Goal: Information Seeking & Learning: Learn about a topic

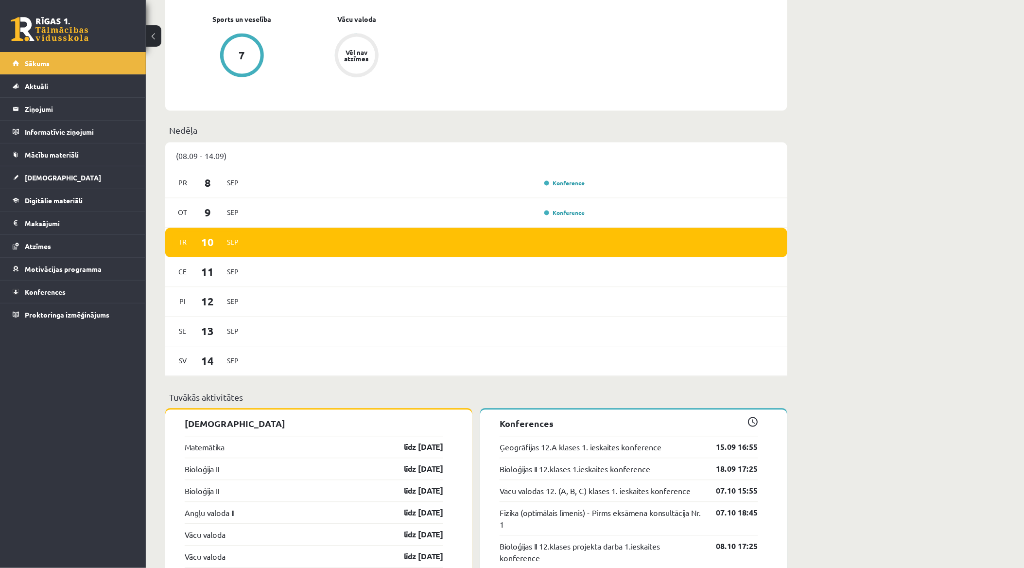
scroll to position [486, 0]
click at [38, 204] on link "Digitālie materiāli" at bounding box center [73, 200] width 121 height 22
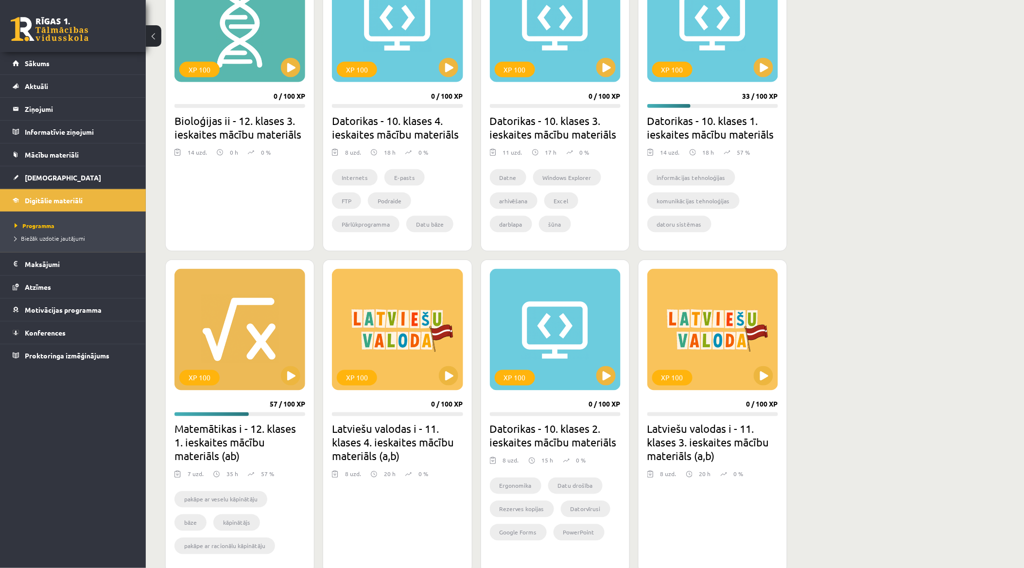
scroll to position [378, 0]
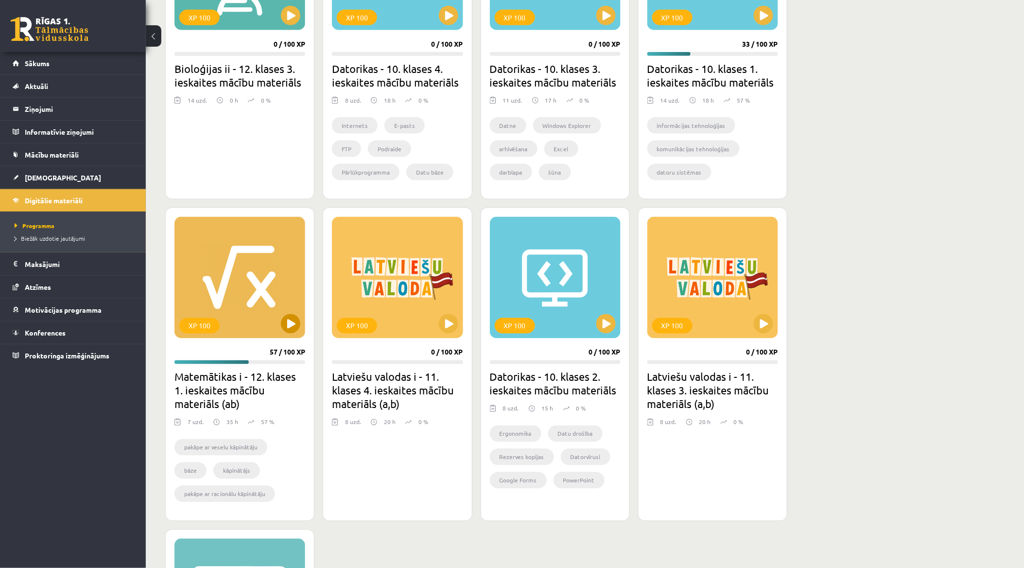
click at [264, 307] on div "XP 100" at bounding box center [240, 278] width 131 height 122
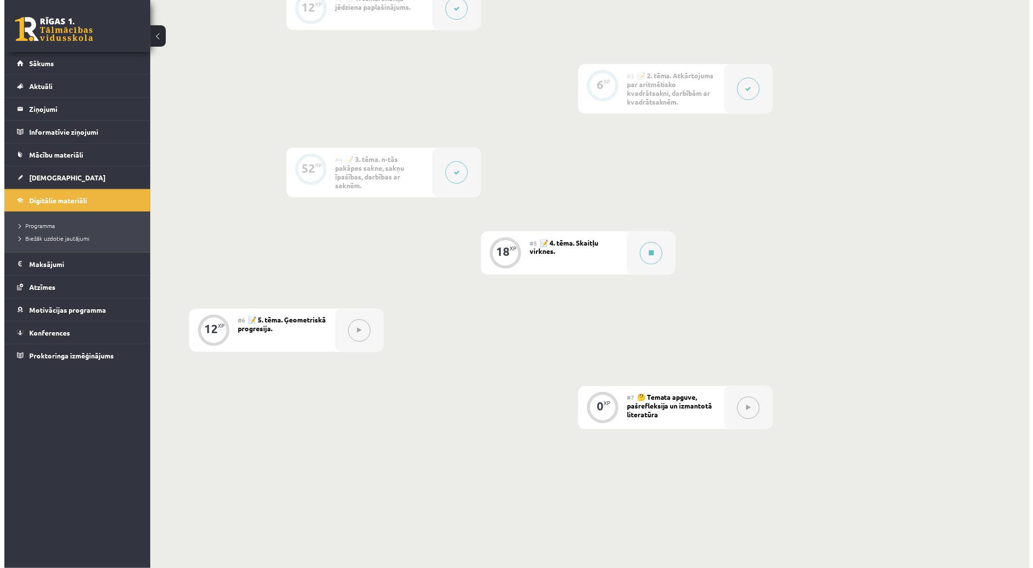
scroll to position [442, 0]
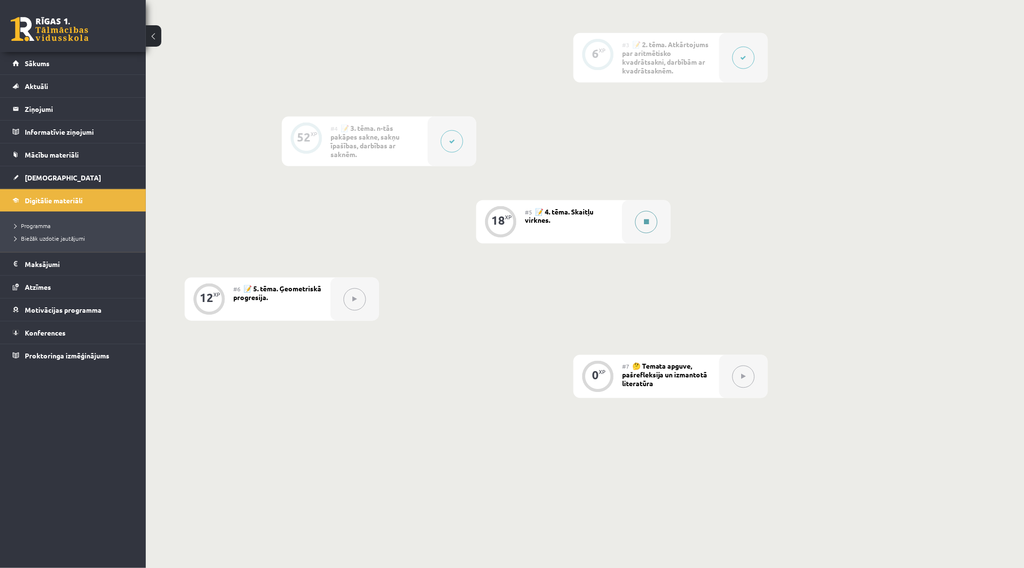
click at [634, 217] on div at bounding box center [646, 221] width 49 height 43
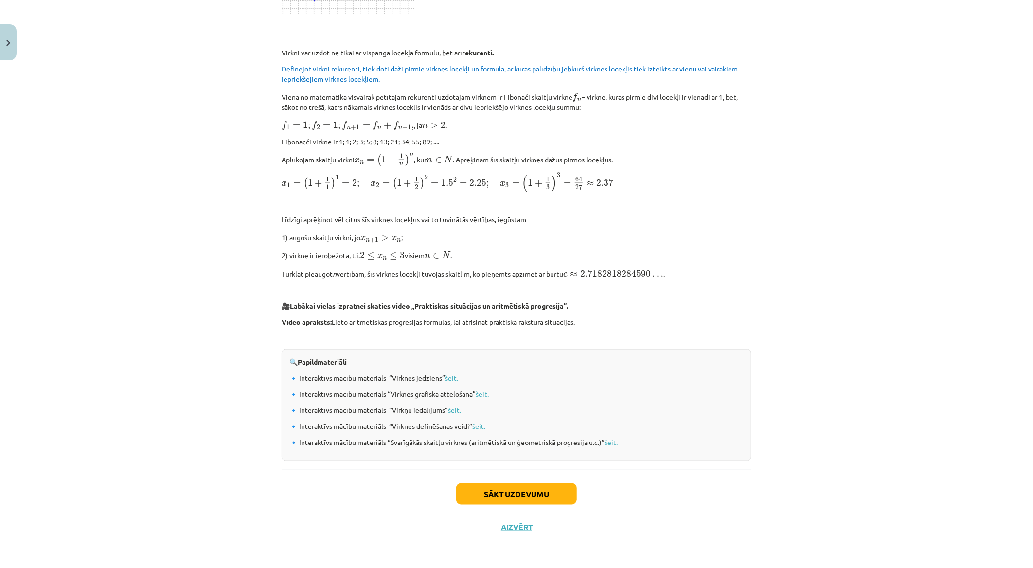
scroll to position [795, 0]
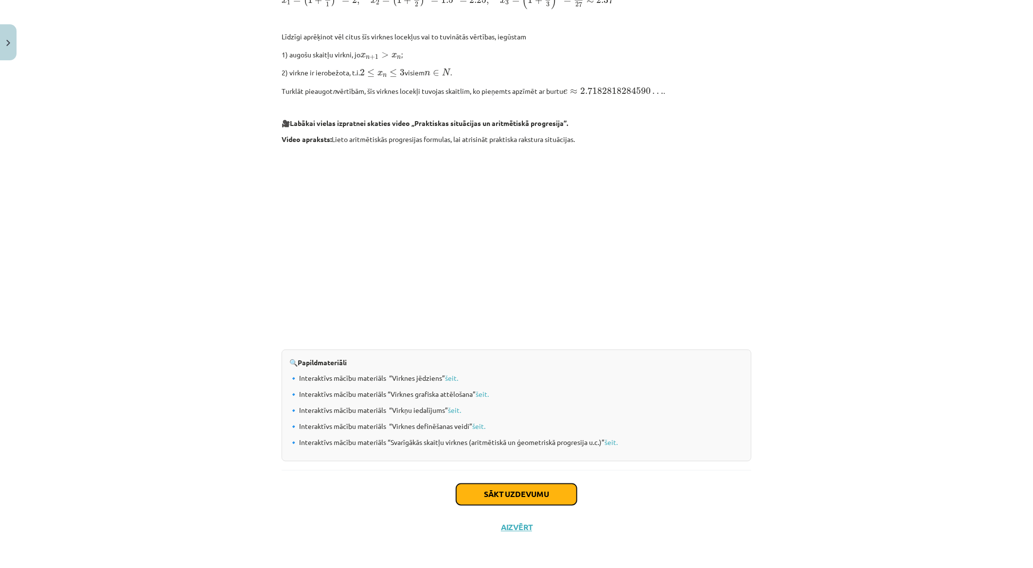
click at [509, 488] on button "Sākt uzdevumu" at bounding box center [516, 494] width 121 height 21
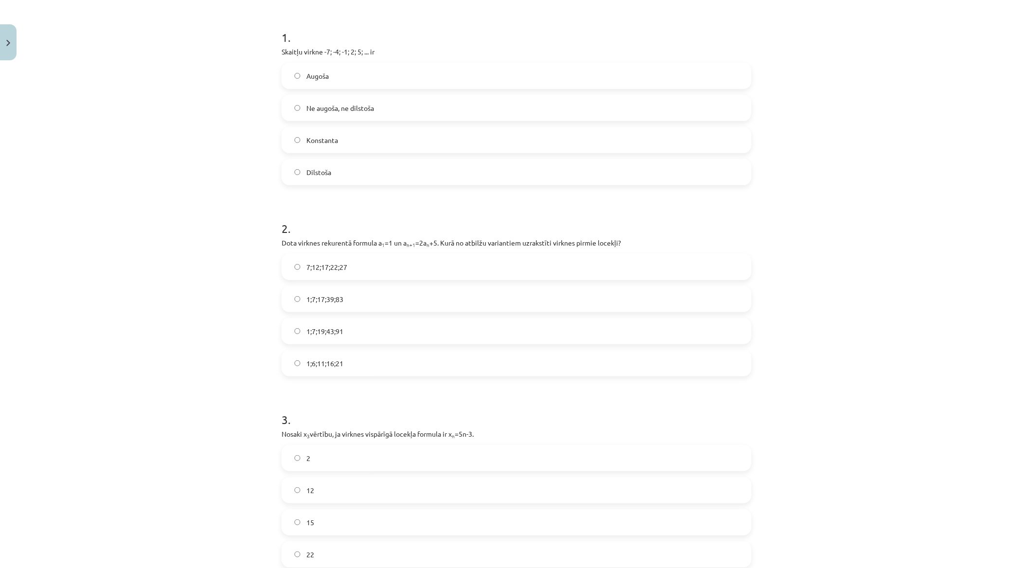
scroll to position [24, 0]
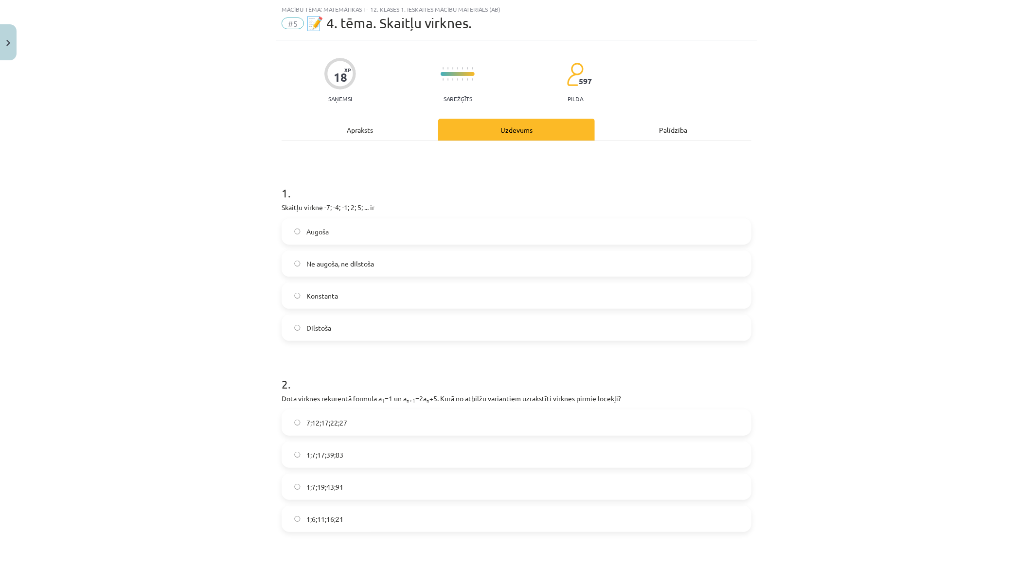
click at [419, 225] on label "Augoša" at bounding box center [516, 231] width 468 height 24
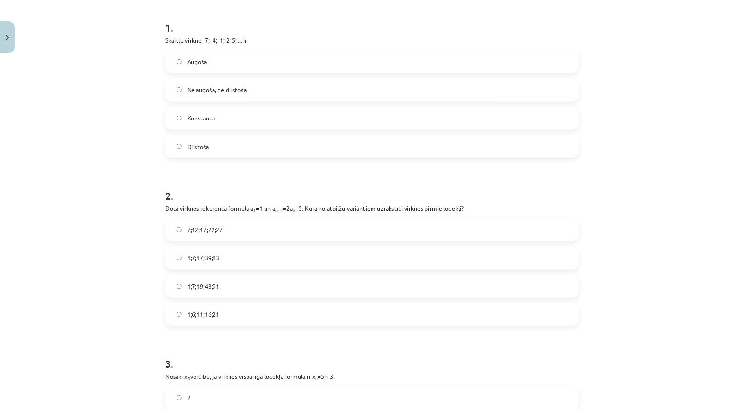
scroll to position [186, 0]
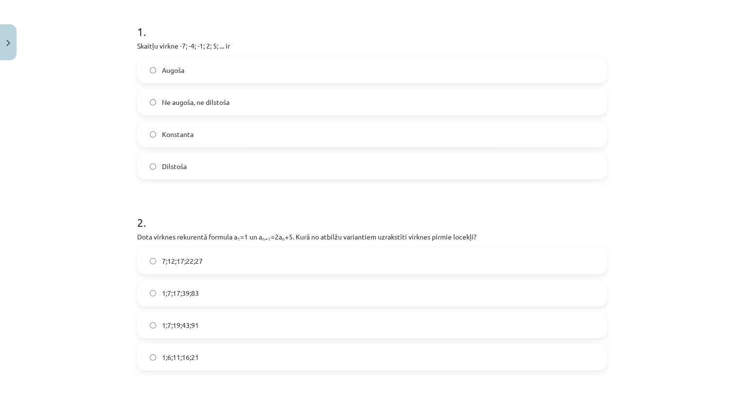
drag, startPoint x: 1032, startPoint y: 0, endPoint x: 423, endPoint y: 214, distance: 645.7
click at [423, 214] on h1 "2 ." at bounding box center [372, 214] width 470 height 30
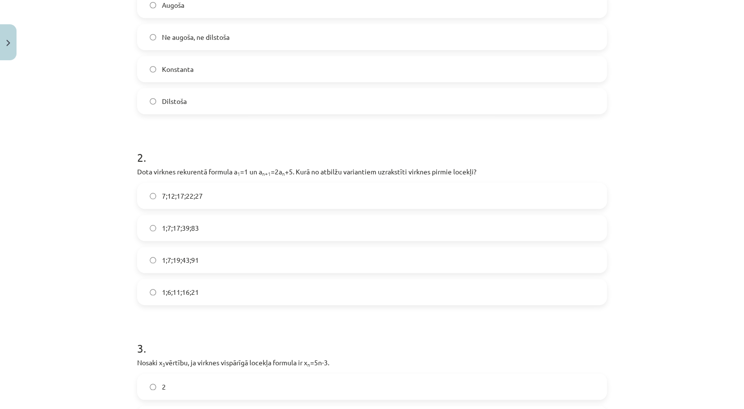
scroll to position [302, 0]
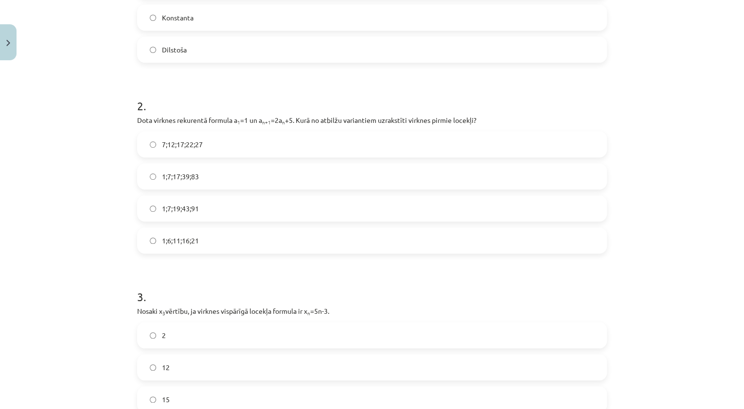
click at [202, 184] on label "1;7;17;39;83" at bounding box center [372, 176] width 468 height 24
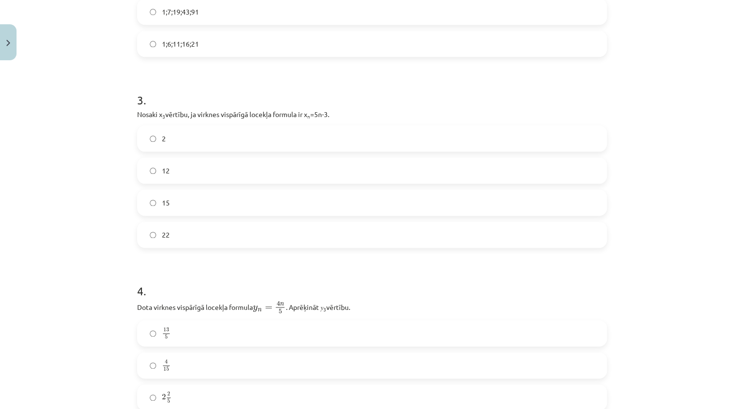
scroll to position [545, 0]
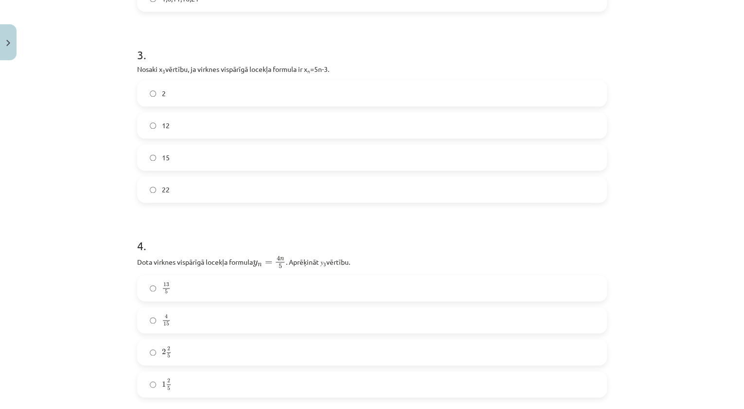
drag, startPoint x: 292, startPoint y: 161, endPoint x: 281, endPoint y: 122, distance: 40.8
click at [281, 122] on label "12" at bounding box center [372, 125] width 468 height 24
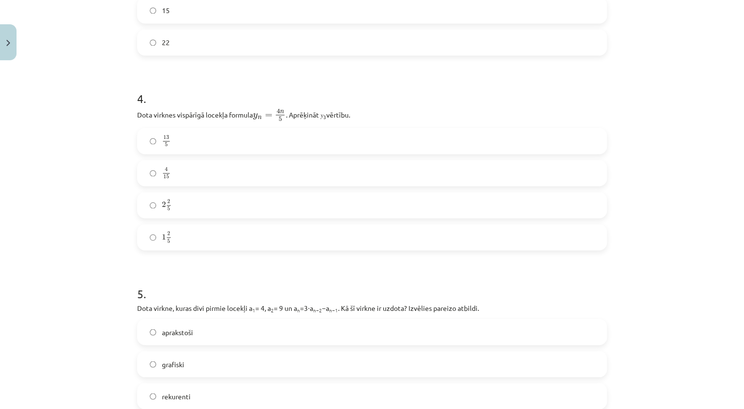
scroll to position [739, 0]
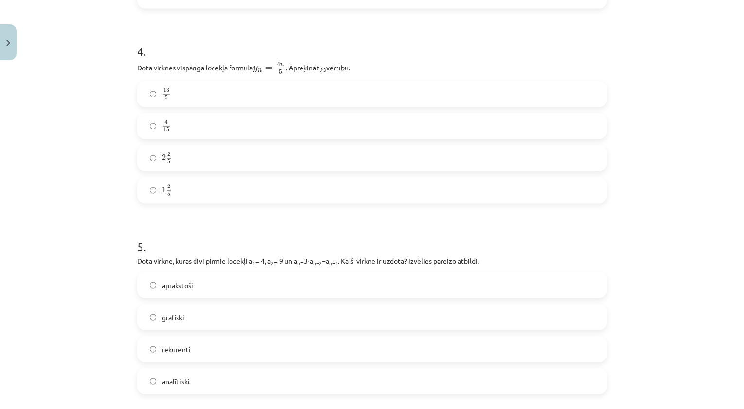
click at [220, 163] on label "2 2 5 2 2 5" at bounding box center [372, 158] width 468 height 24
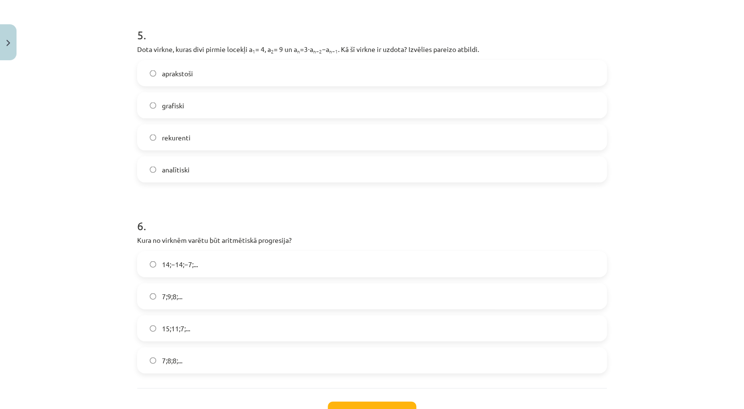
scroll to position [934, 0]
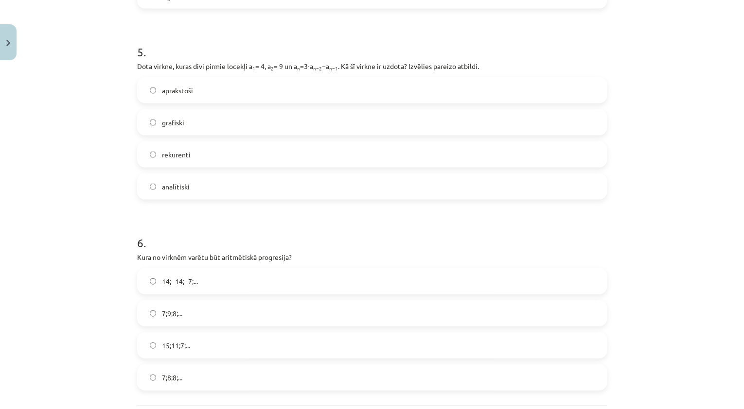
click at [229, 161] on label "rekurenti" at bounding box center [372, 154] width 468 height 24
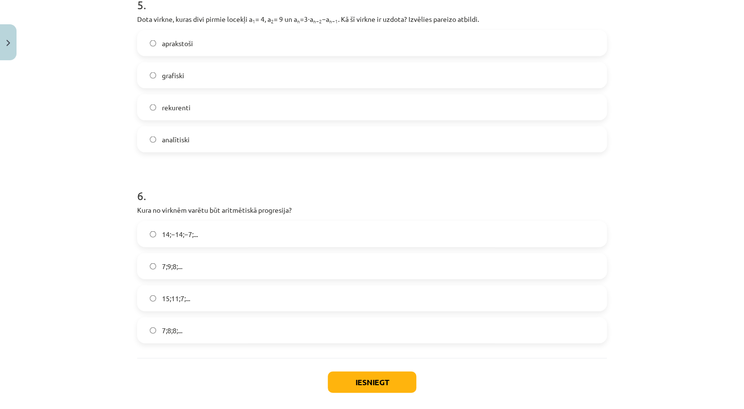
scroll to position [1027, 0]
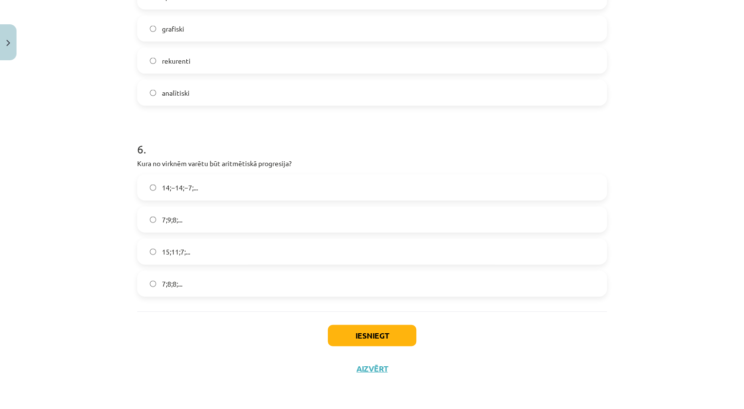
click at [241, 247] on label "15;11;7;..." at bounding box center [372, 252] width 468 height 24
click at [342, 334] on button "Iesniegt" at bounding box center [372, 335] width 88 height 21
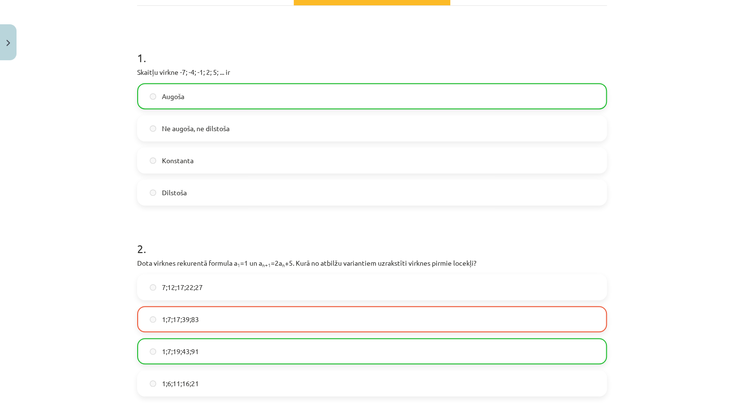
scroll to position [233, 0]
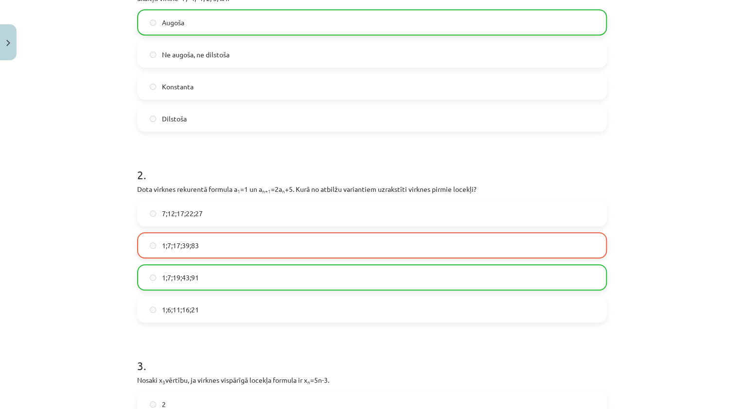
click at [318, 243] on label "1;7;17;39;83" at bounding box center [372, 245] width 468 height 24
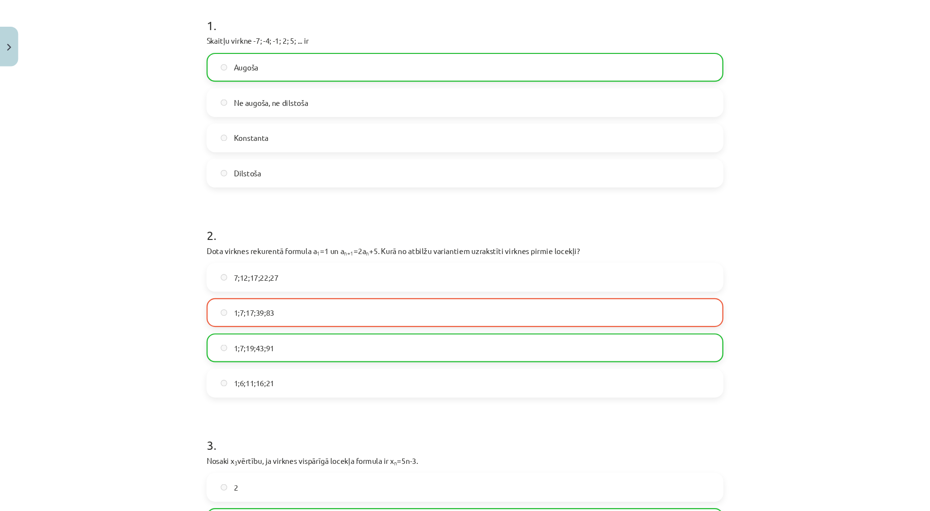
scroll to position [150, 0]
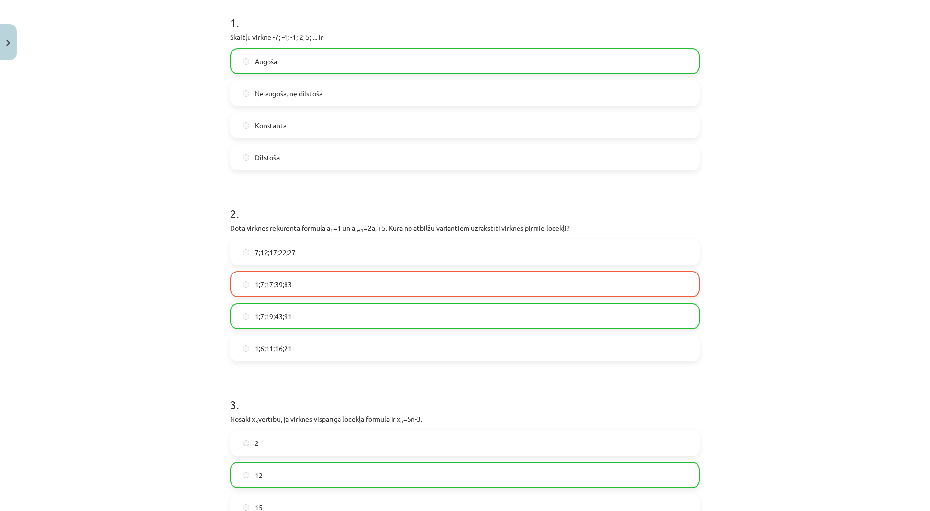
drag, startPoint x: 735, startPoint y: 2, endPoint x: 606, endPoint y: 120, distance: 174.5
click at [606, 120] on label "Konstanta" at bounding box center [465, 125] width 468 height 24
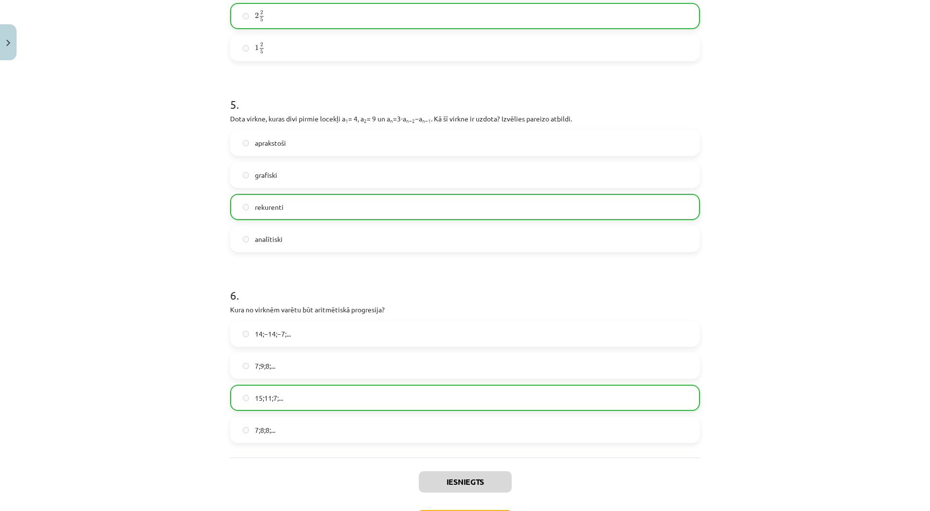
scroll to position [956, 0]
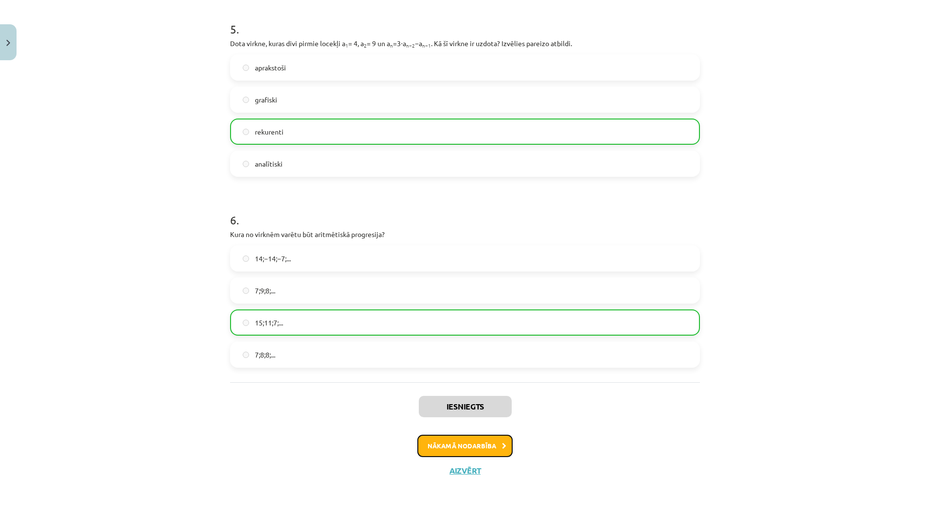
click at [493, 450] on button "Nākamā nodarbība" at bounding box center [464, 446] width 95 height 22
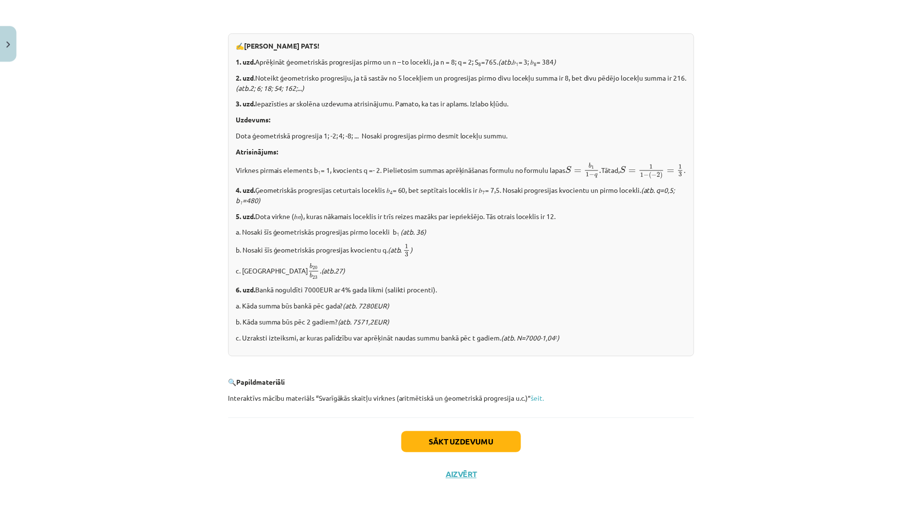
scroll to position [1065, 0]
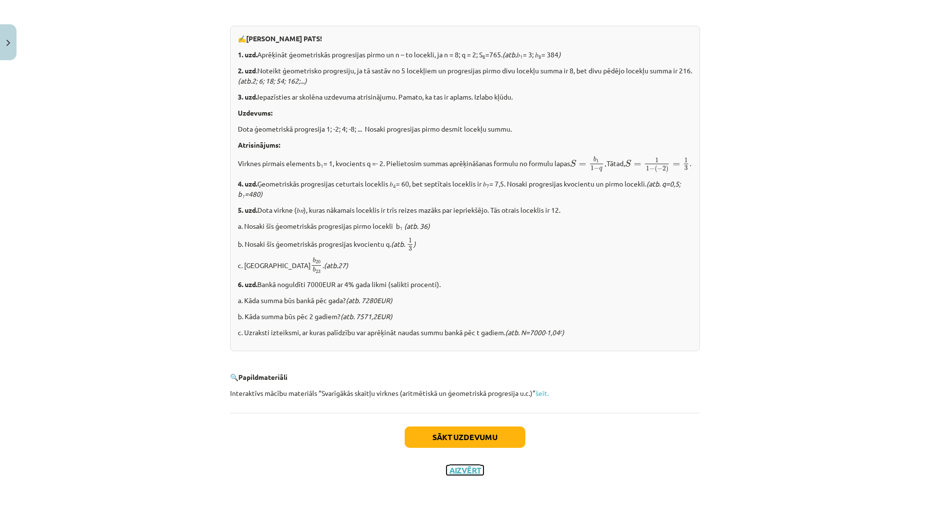
click at [468, 467] on button "Aizvērt" at bounding box center [464, 471] width 37 height 10
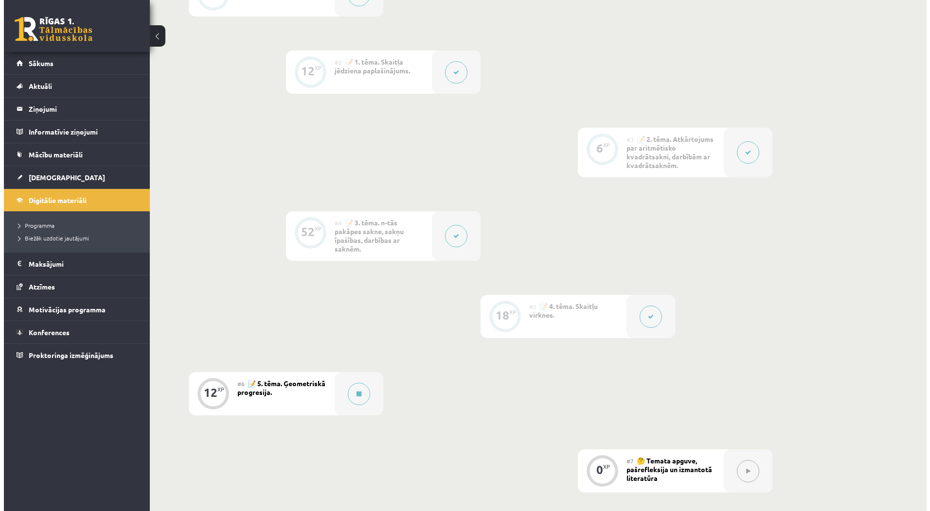
scroll to position [499, 0]
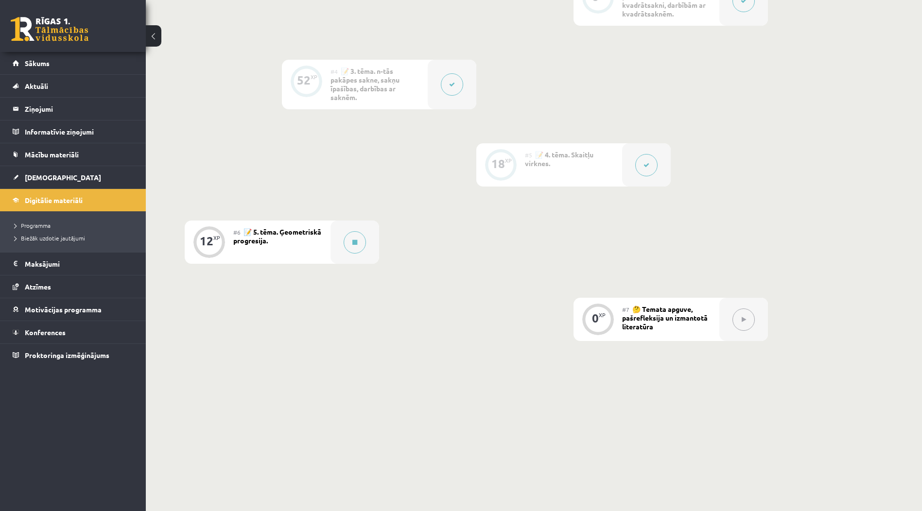
click at [352, 234] on button at bounding box center [355, 242] width 22 height 22
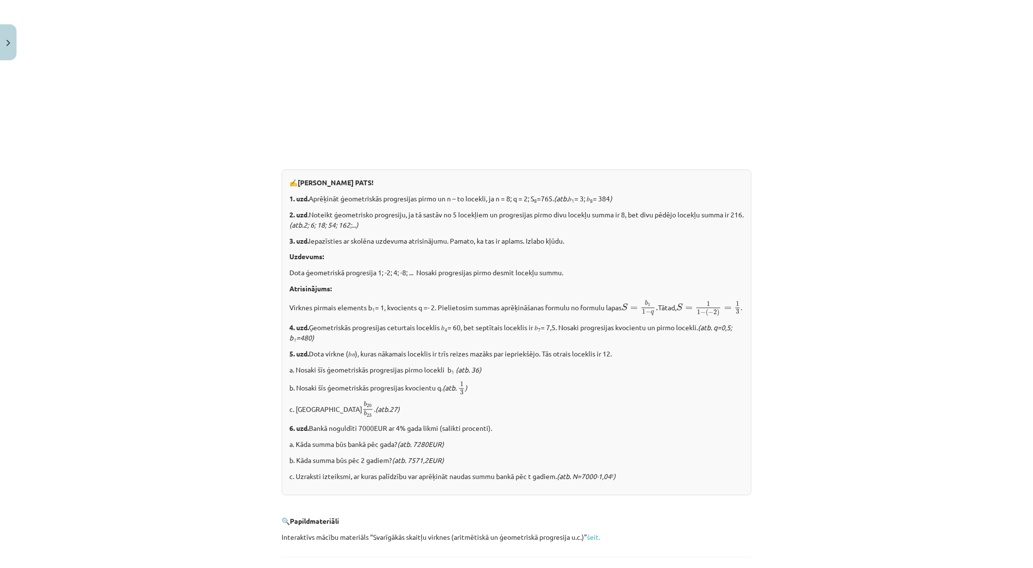
scroll to position [1007, 0]
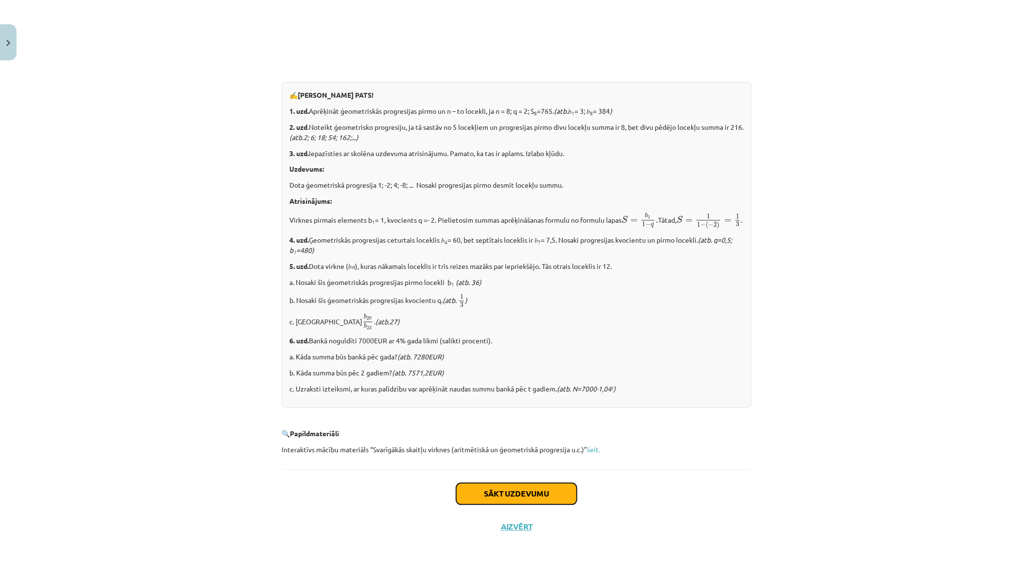
click at [548, 496] on button "Sākt uzdevumu" at bounding box center [516, 493] width 121 height 21
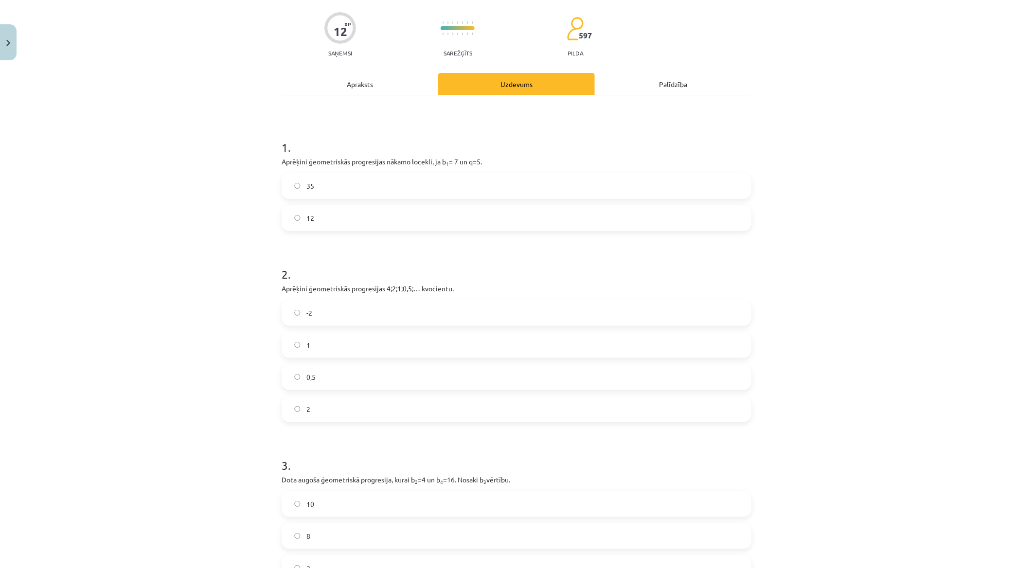
scroll to position [24, 0]
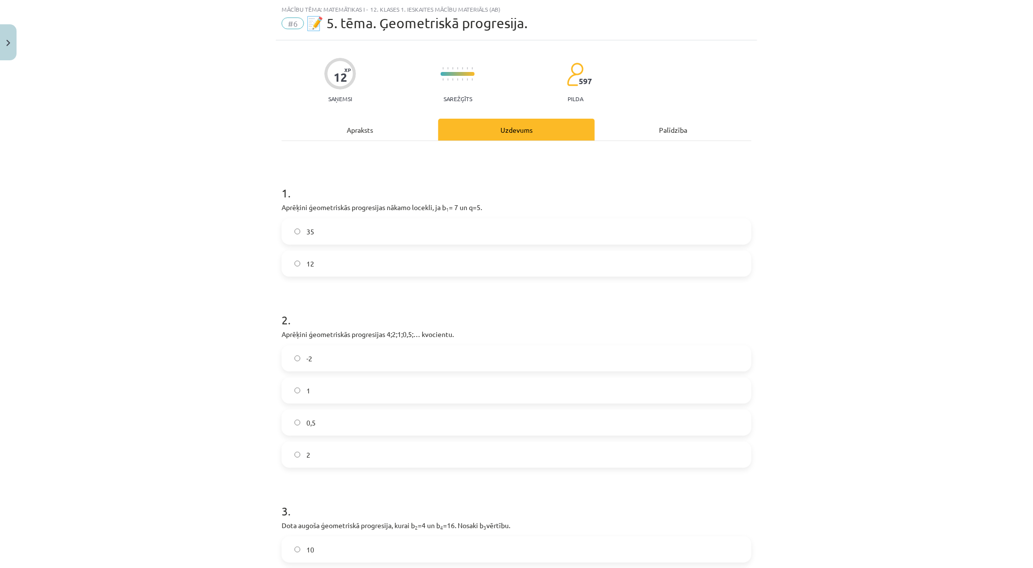
click at [469, 219] on label "35" at bounding box center [516, 231] width 468 height 24
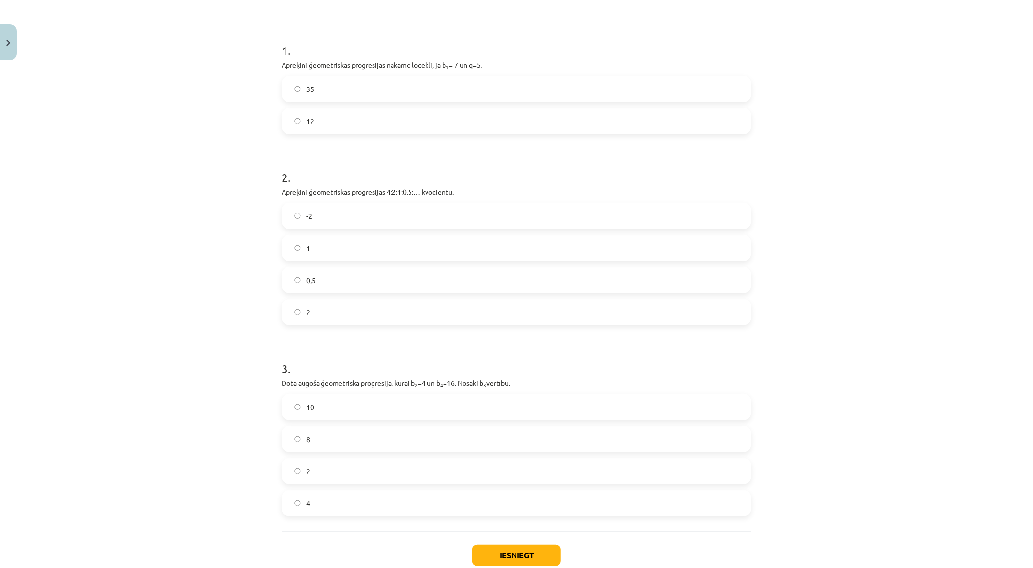
scroll to position [186, 0]
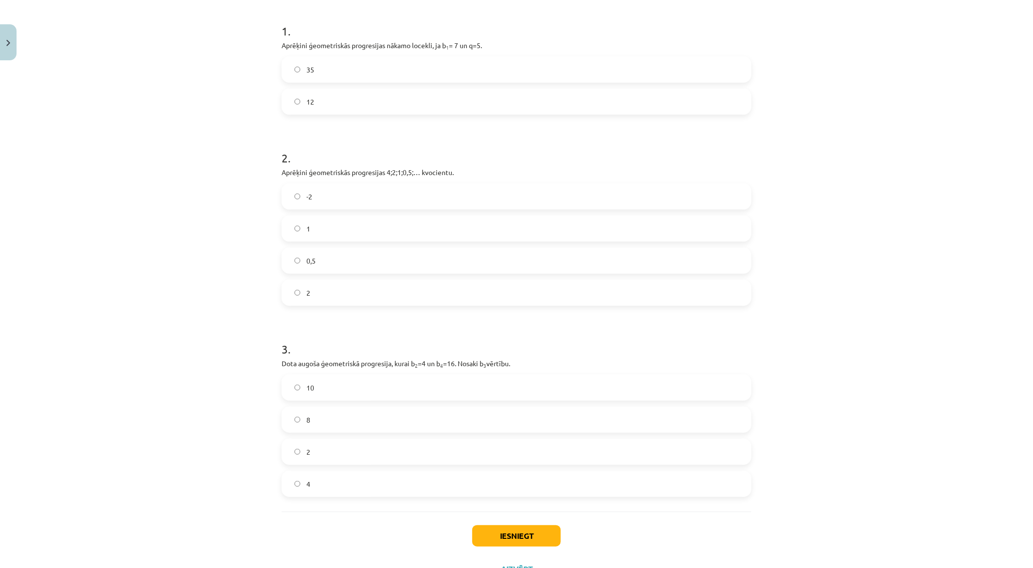
click at [399, 261] on label "0,5" at bounding box center [516, 260] width 468 height 24
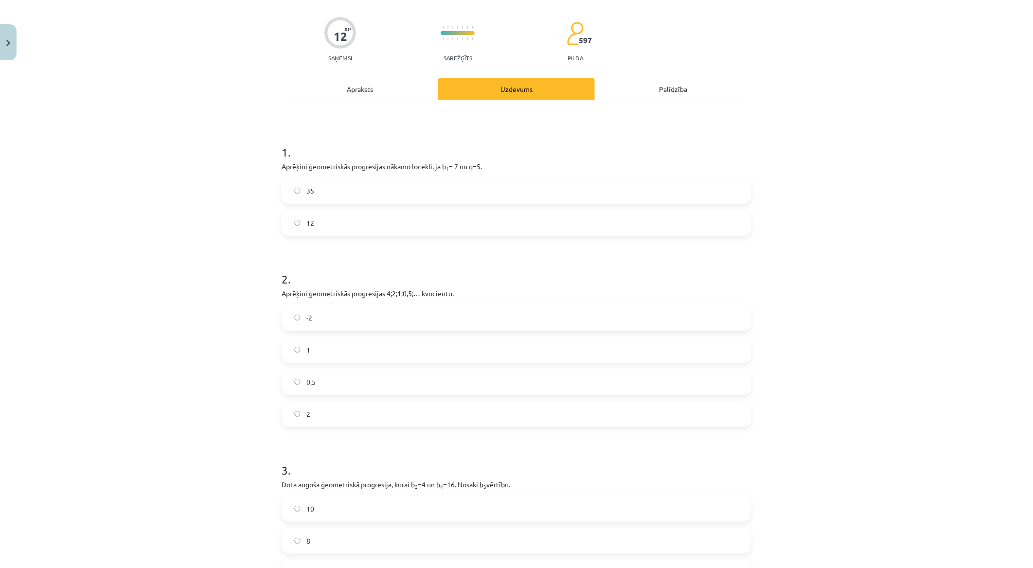
scroll to position [227, 0]
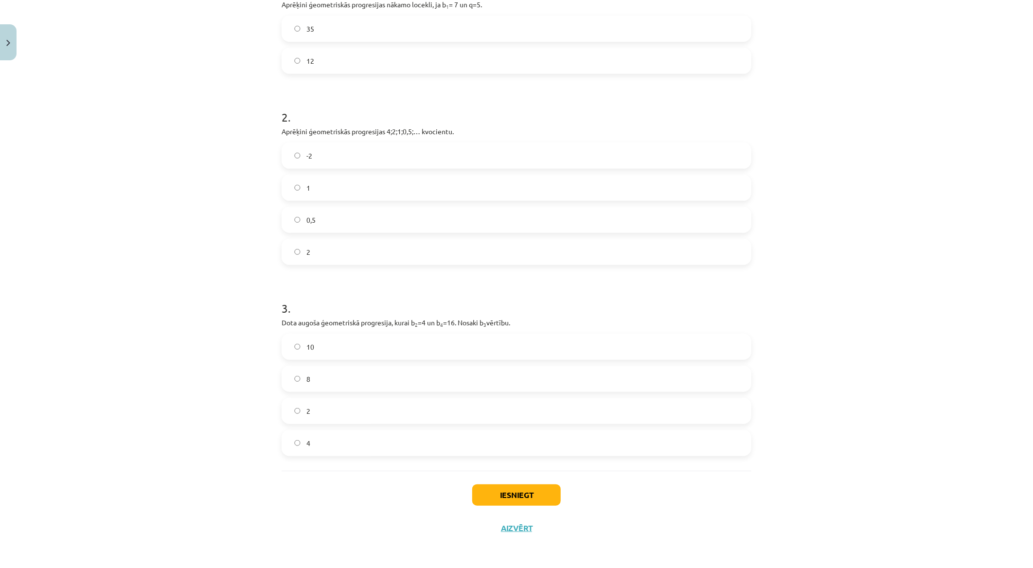
click at [349, 472] on div "Iesniegt Aizvērt" at bounding box center [517, 505] width 470 height 68
click at [378, 387] on label "8" at bounding box center [516, 379] width 468 height 24
click at [522, 496] on button "Iesniegt" at bounding box center [516, 494] width 88 height 21
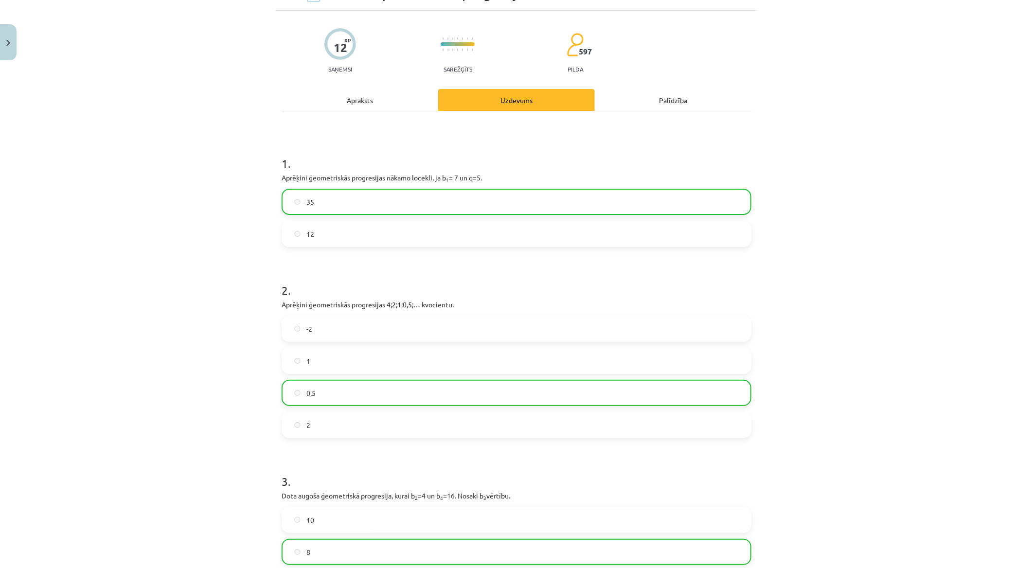
scroll to position [259, 0]
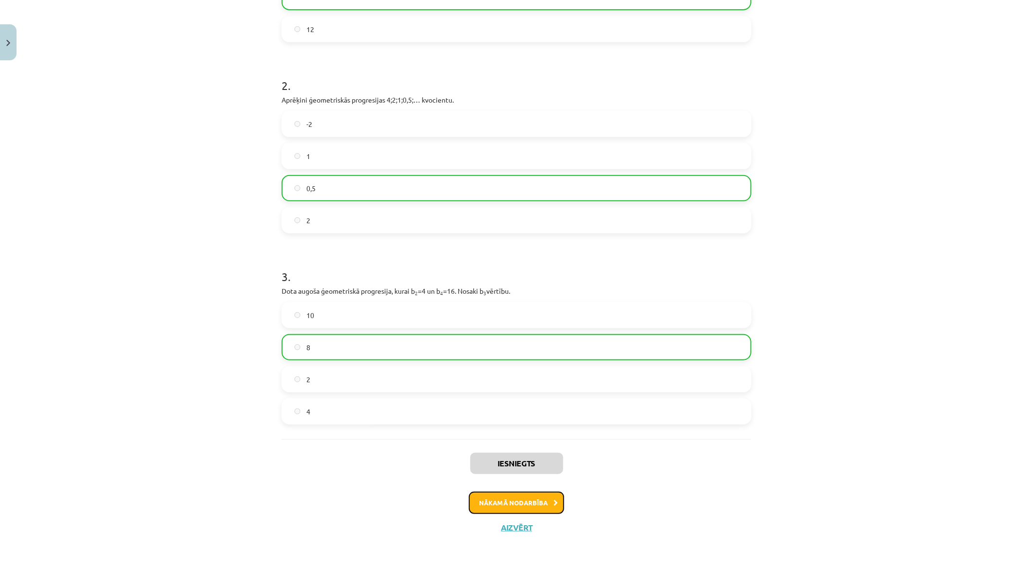
click at [511, 512] on button "Nākamā nodarbība" at bounding box center [516, 503] width 95 height 22
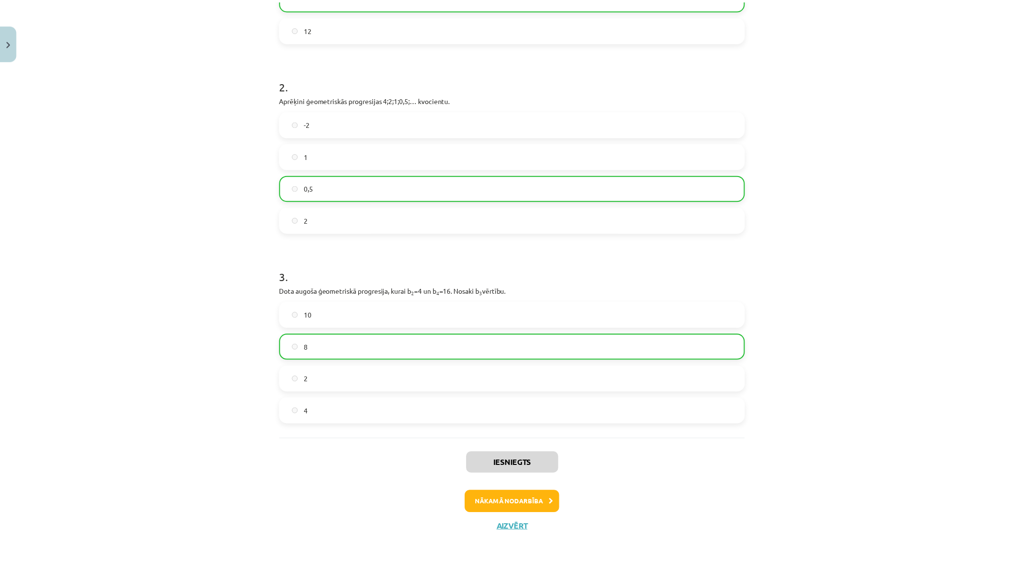
scroll to position [24, 0]
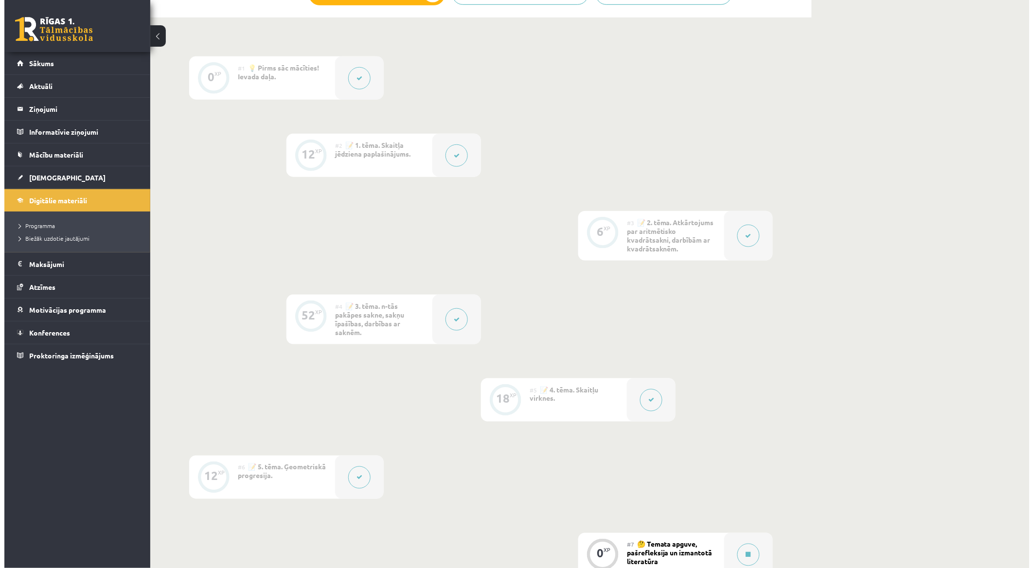
scroll to position [442, 0]
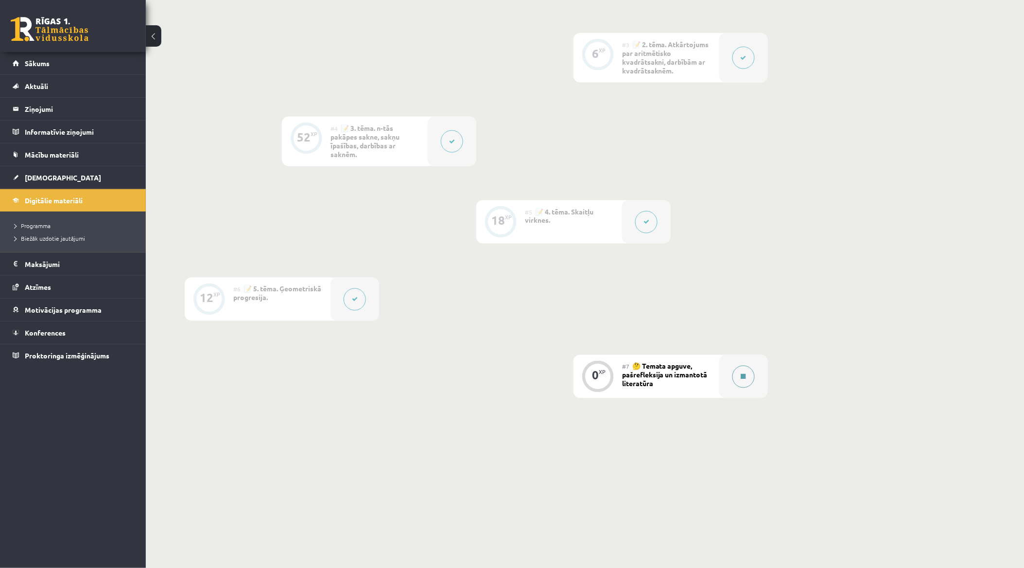
click at [721, 375] on div at bounding box center [744, 376] width 49 height 43
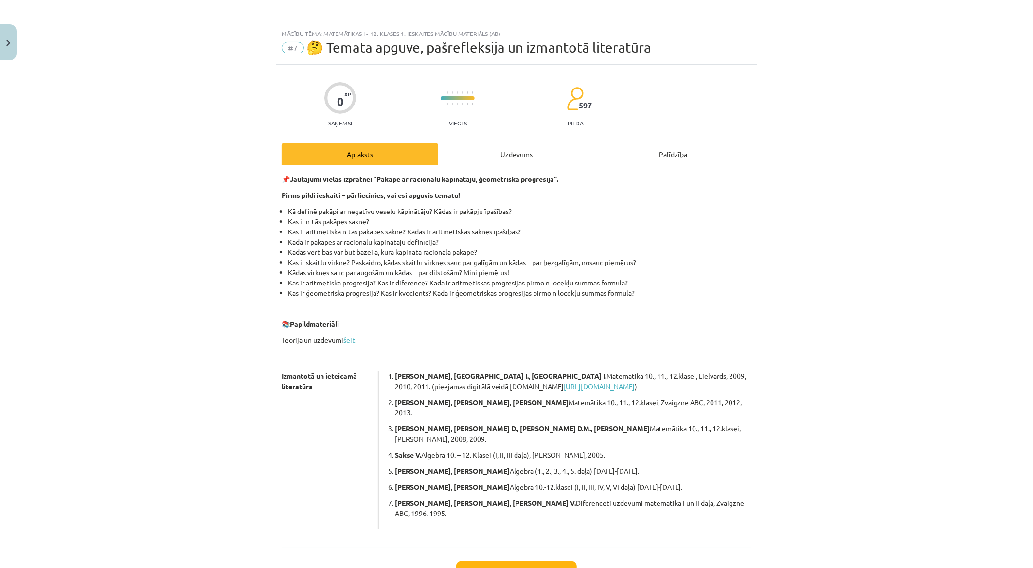
scroll to position [46, 0]
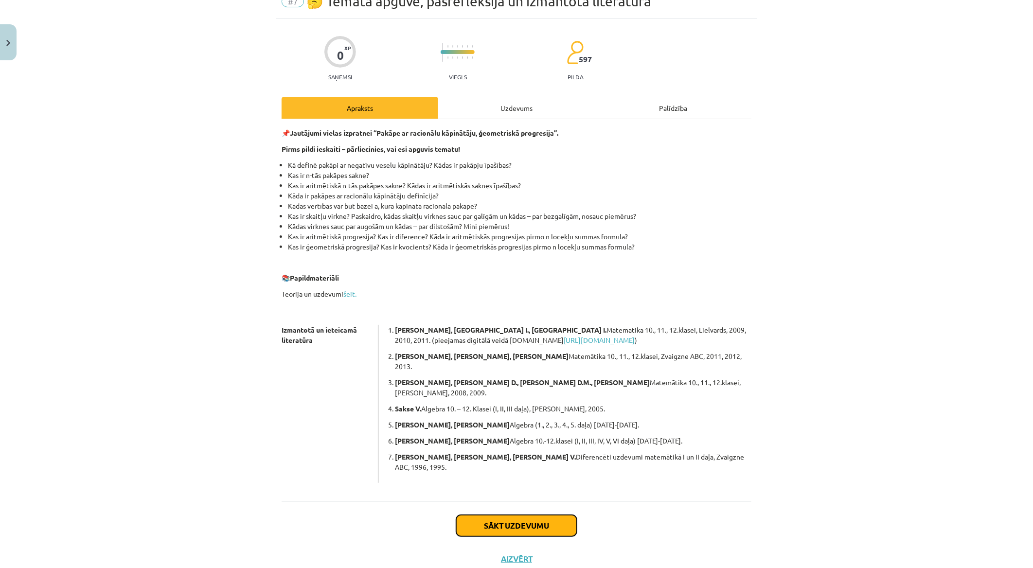
click at [519, 515] on button "Sākt uzdevumu" at bounding box center [516, 525] width 121 height 21
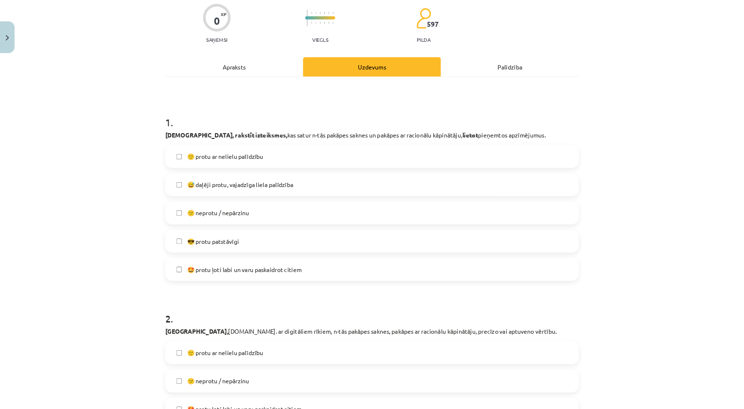
scroll to position [78, 0]
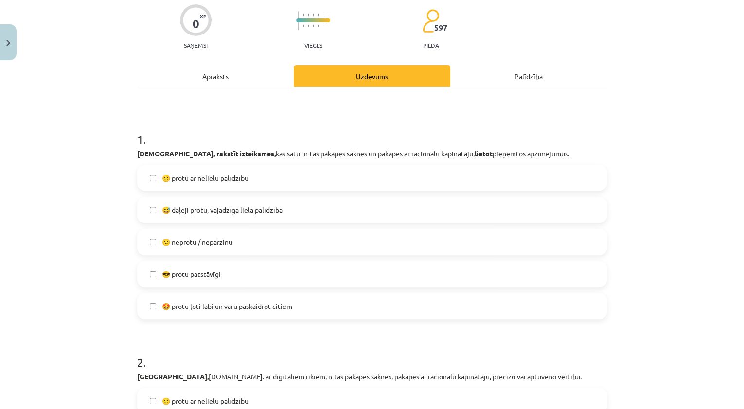
drag, startPoint x: 983, startPoint y: 0, endPoint x: 491, endPoint y: 151, distance: 514.1
click at [491, 151] on p "Lasīt, rakstīt izteiksmes, kas satur n-tās pakāpes saknes un pakāpes ar racionā…" at bounding box center [372, 154] width 470 height 10
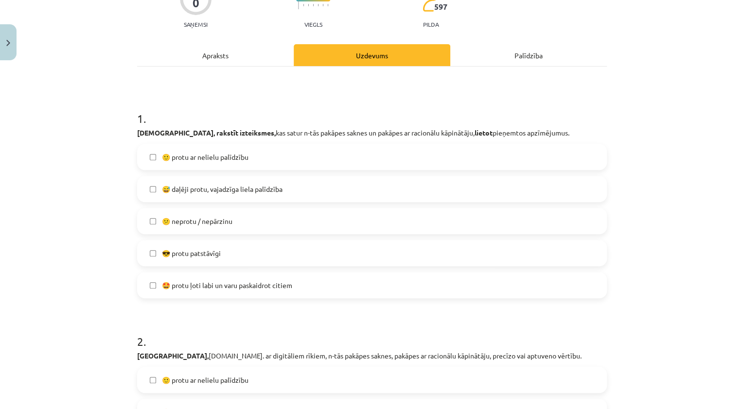
scroll to position [117, 0]
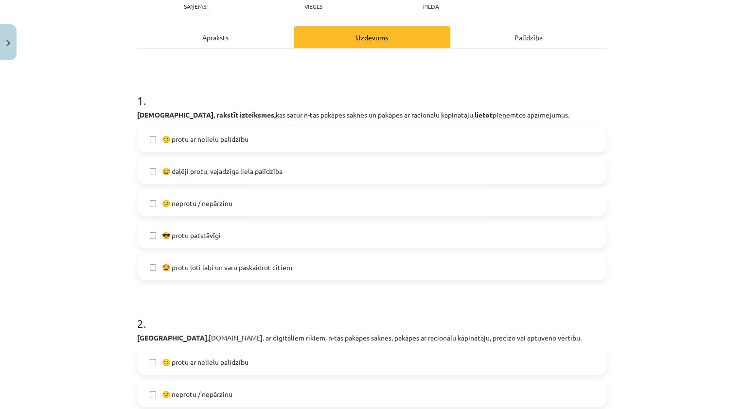
click at [297, 237] on label "😎 protu patstāvīgi" at bounding box center [372, 235] width 468 height 24
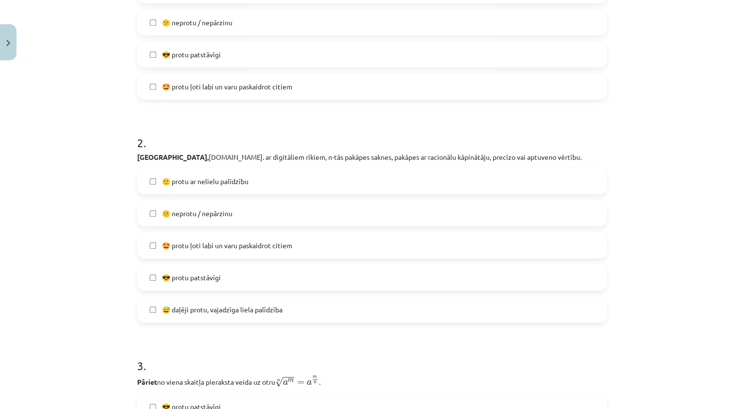
scroll to position [311, 0]
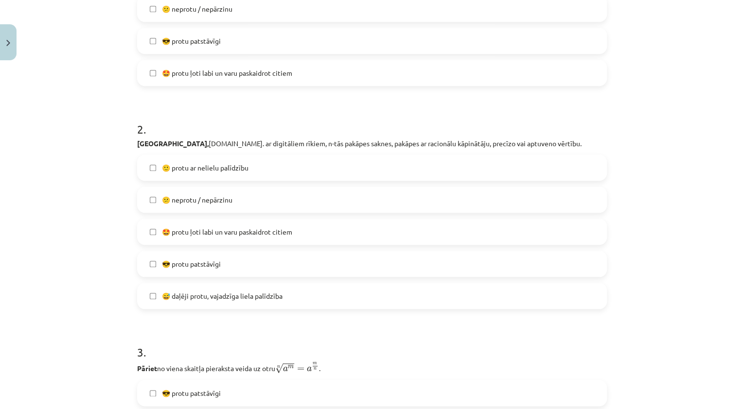
click at [303, 168] on label "🙂 protu ar nelielu palīdzību" at bounding box center [372, 168] width 468 height 24
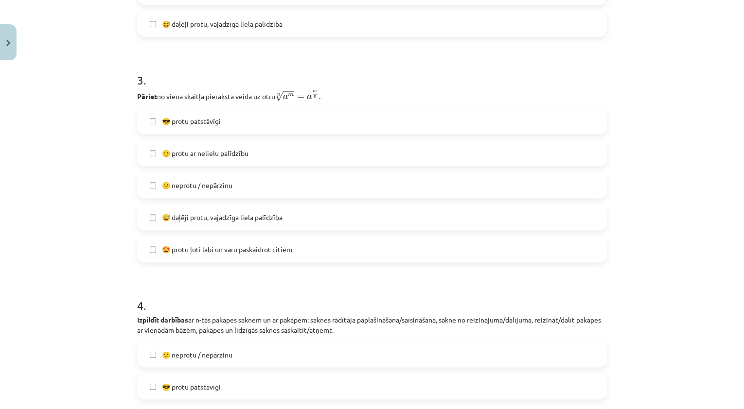
scroll to position [545, 0]
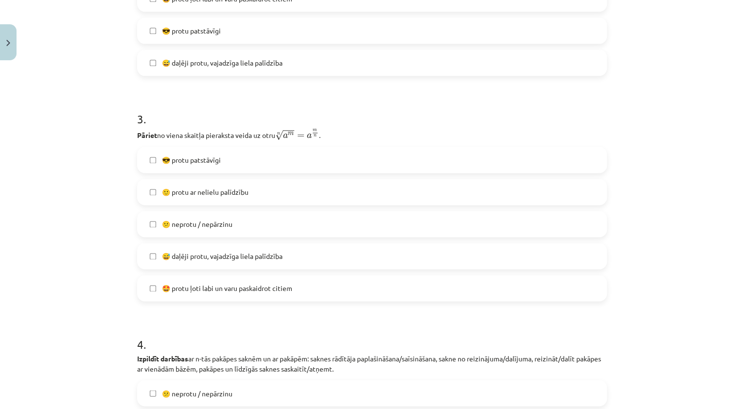
click at [261, 288] on span "🤩 protu ļoti labi un varu paskaidrot citiem" at bounding box center [227, 288] width 130 height 10
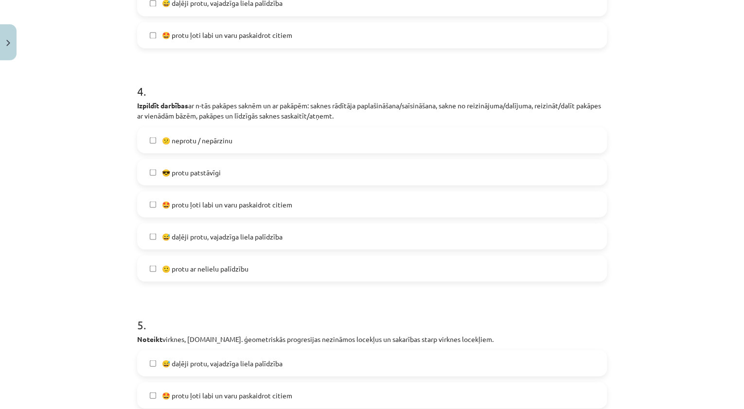
scroll to position [817, 0]
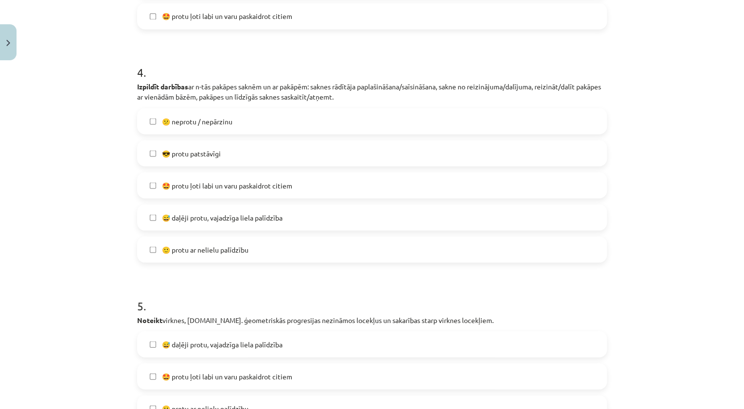
click at [219, 246] on span "🙂 protu ar nelielu palīdzību" at bounding box center [205, 250] width 87 height 10
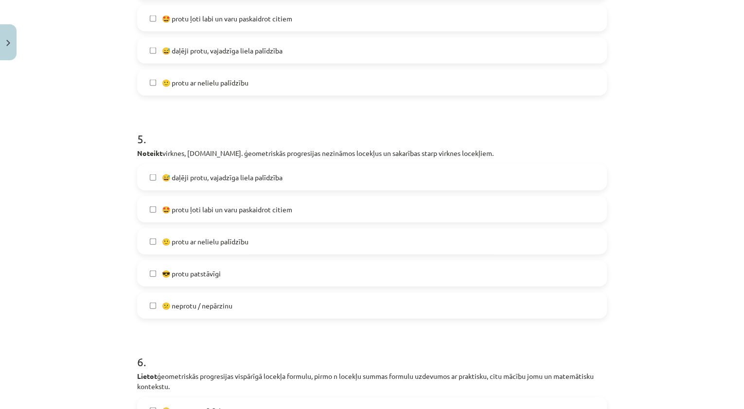
scroll to position [1050, 0]
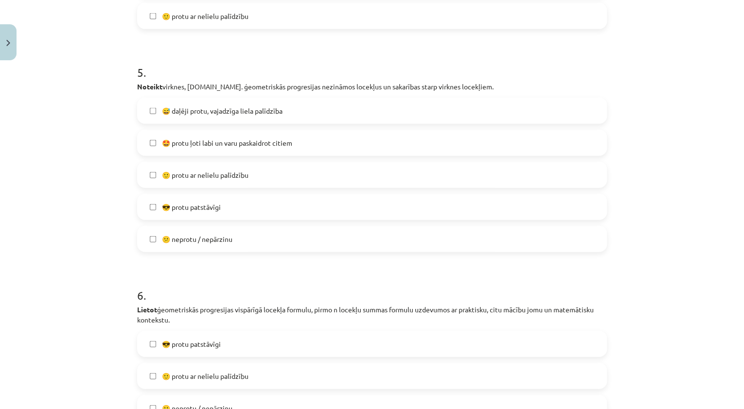
click at [227, 204] on label "😎 protu patstāvīgi" at bounding box center [372, 207] width 468 height 24
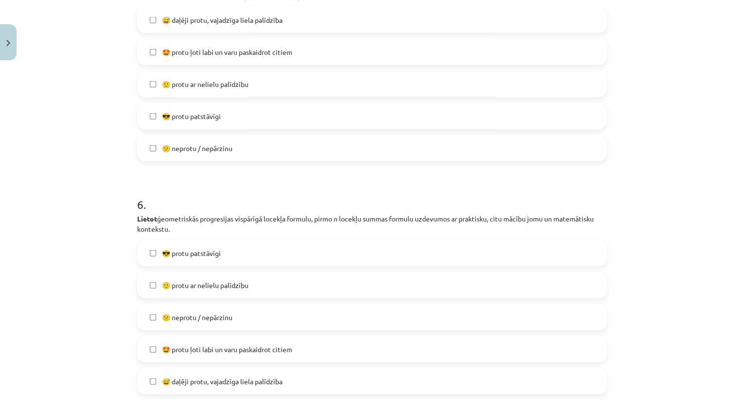
scroll to position [1239, 0]
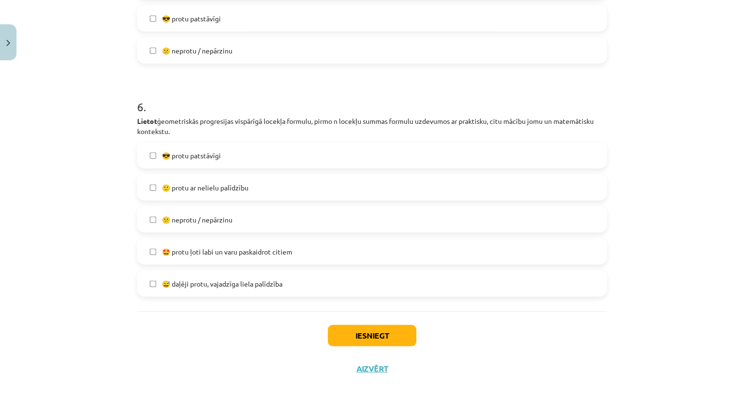
click at [272, 183] on label "🙂 protu ar nelielu palīdzību" at bounding box center [372, 188] width 468 height 24
click at [368, 332] on button "Iesniegt" at bounding box center [372, 335] width 88 height 21
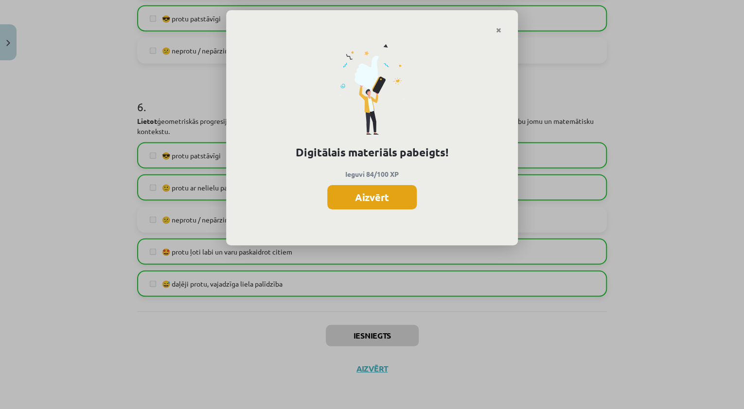
click at [364, 202] on button "Aizvērt" at bounding box center [371, 197] width 89 height 24
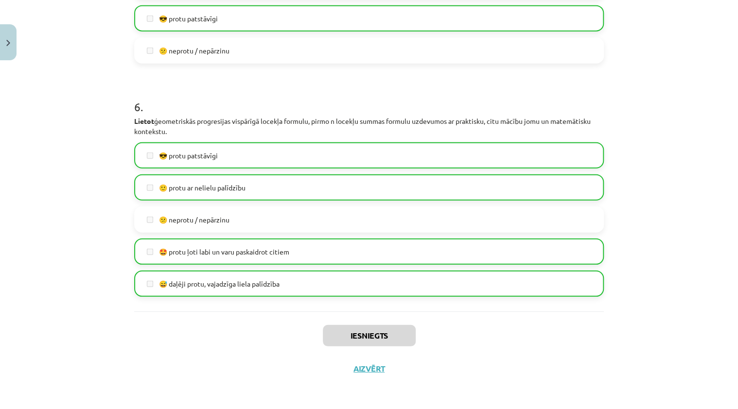
drag, startPoint x: 370, startPoint y: 379, endPoint x: 370, endPoint y: 373, distance: 5.3
click at [370, 376] on div "Iesniegts Aizvērt" at bounding box center [369, 346] width 470 height 68
click at [370, 372] on button "Aizvērt" at bounding box center [369, 369] width 37 height 10
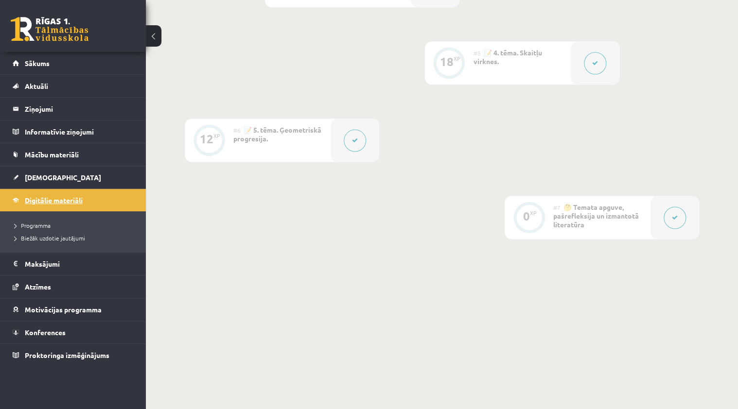
click at [109, 205] on link "Digitālie materiāli" at bounding box center [73, 200] width 121 height 22
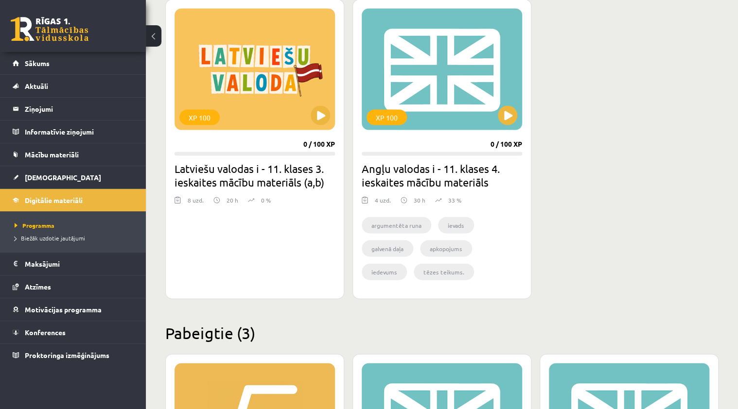
scroll to position [1158, 0]
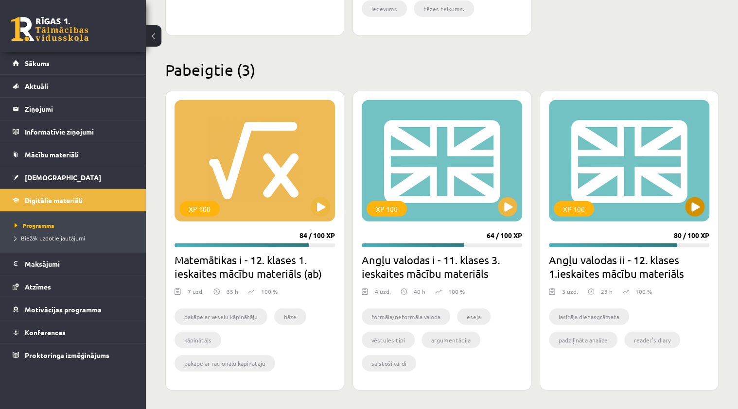
click at [644, 220] on div "XP 100" at bounding box center [629, 161] width 160 height 122
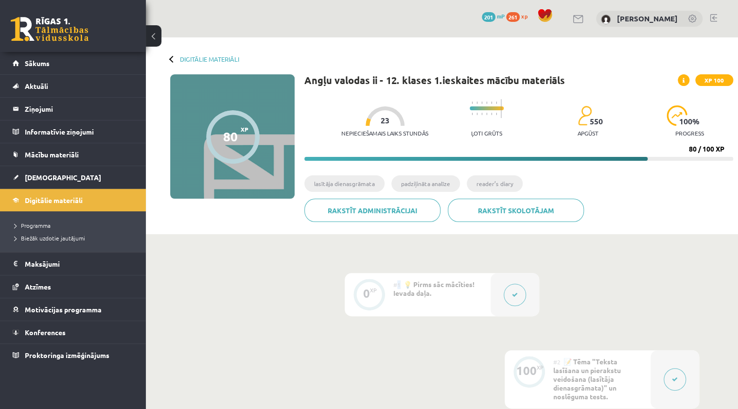
click at [397, 278] on div "#1 💡 Pirms sāc mācīties! Ievada daļa." at bounding box center [441, 294] width 97 height 43
drag, startPoint x: 397, startPoint y: 278, endPoint x: 501, endPoint y: 294, distance: 105.8
click at [501, 294] on div at bounding box center [515, 294] width 49 height 43
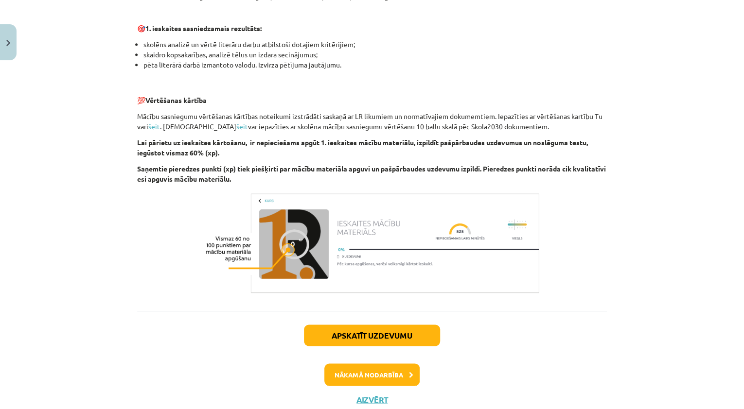
scroll to position [645, 0]
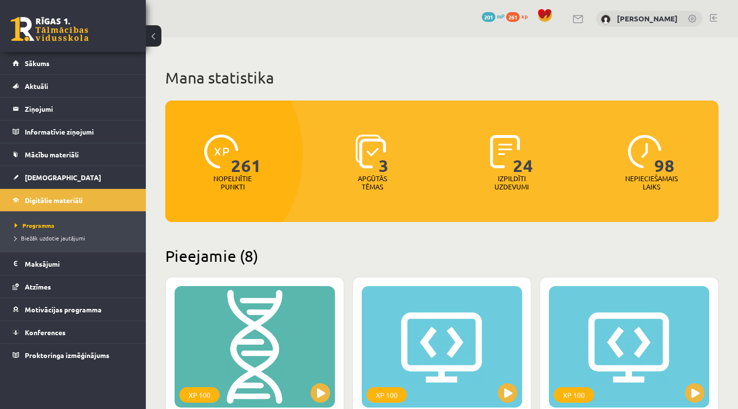
scroll to position [1158, 0]
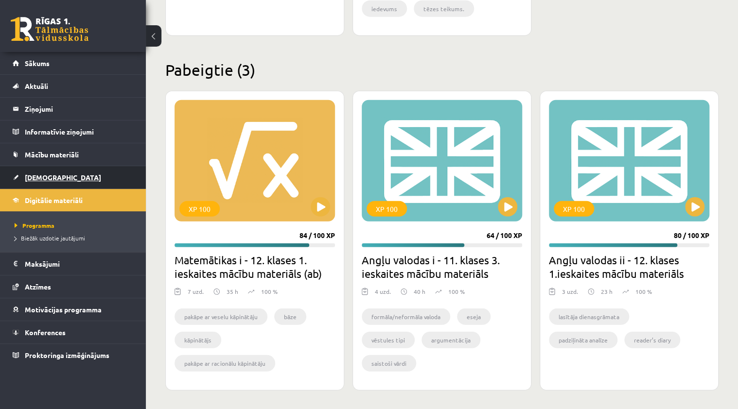
click at [105, 178] on link "[DEMOGRAPHIC_DATA]" at bounding box center [73, 177] width 121 height 22
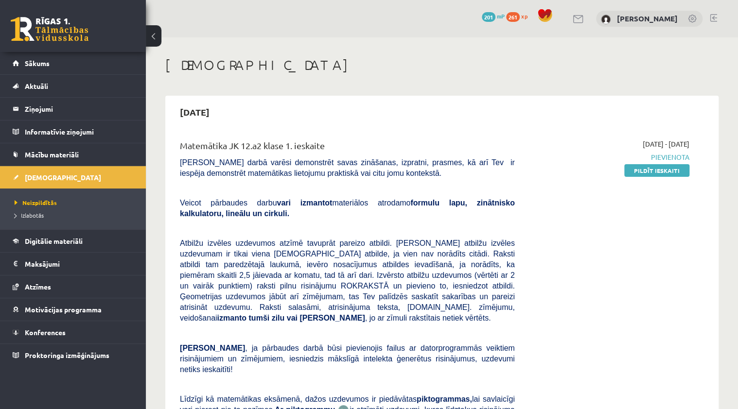
click at [719, 17] on div "0 Dāvanas 201 mP 261 xp [PERSON_NAME]" at bounding box center [442, 18] width 592 height 37
click at [717, 18] on link at bounding box center [713, 18] width 7 height 8
